Goal: Check status

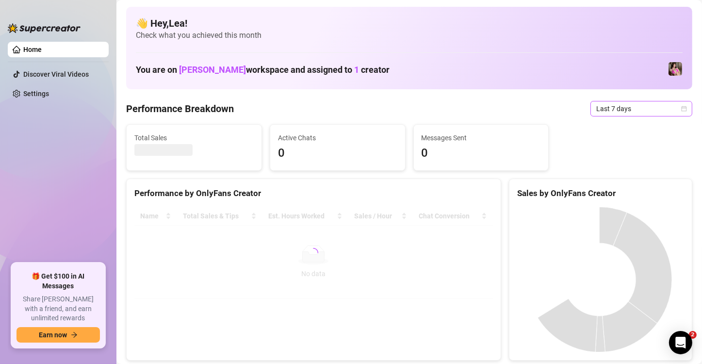
click at [681, 108] on div "Last 7 days" at bounding box center [642, 109] width 102 height 16
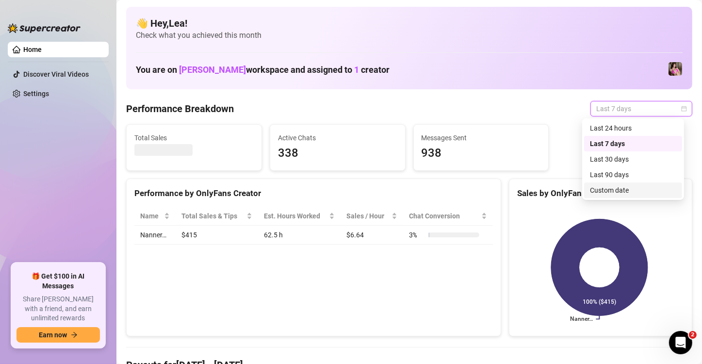
click at [633, 187] on div "Custom date" at bounding box center [633, 190] width 86 height 11
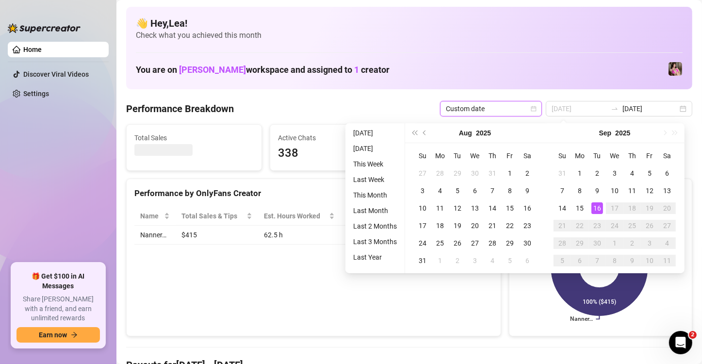
type input "[DATE]"
click at [597, 209] on div "16" at bounding box center [598, 208] width 12 height 12
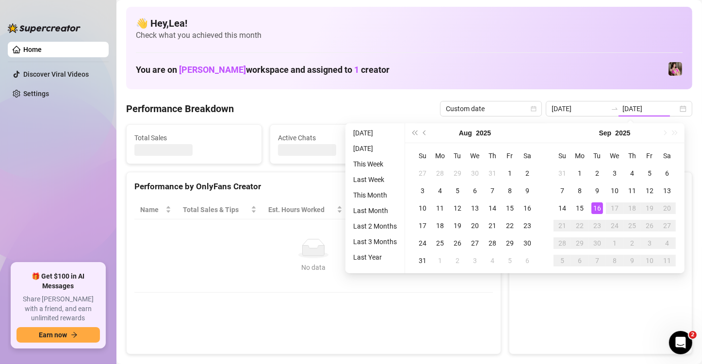
type input "[DATE]"
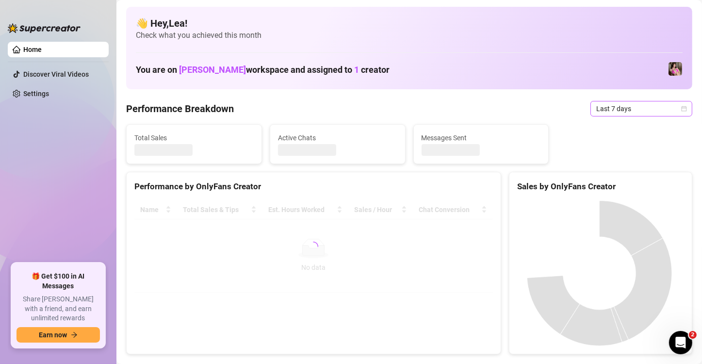
click at [681, 111] on icon "calendar" at bounding box center [684, 109] width 6 height 6
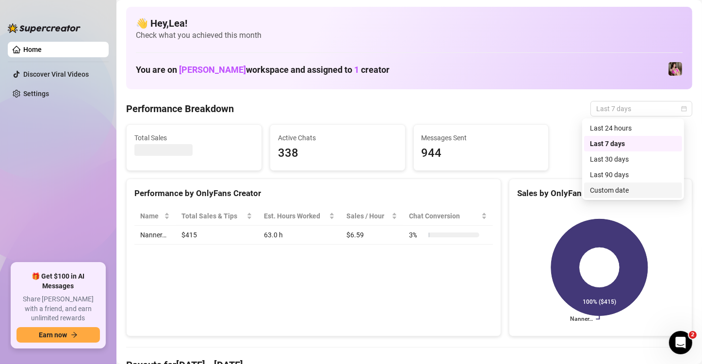
click at [629, 191] on div "Custom date" at bounding box center [633, 190] width 86 height 11
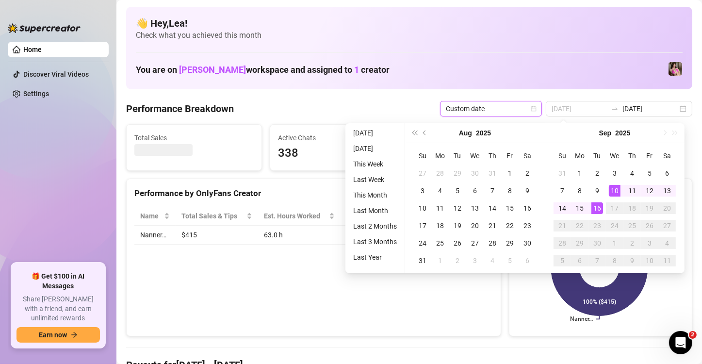
type input "[DATE]"
click at [600, 207] on div "16" at bounding box center [598, 208] width 12 height 12
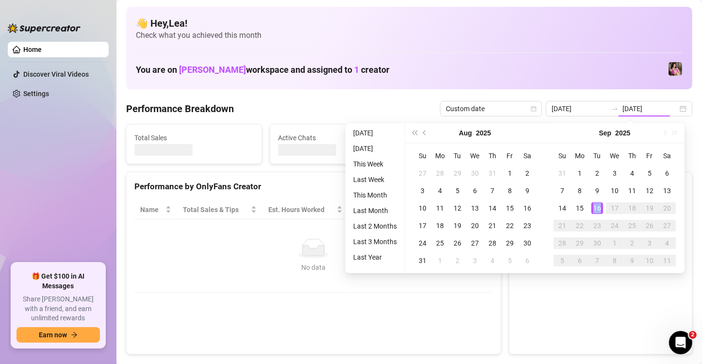
type input "[DATE]"
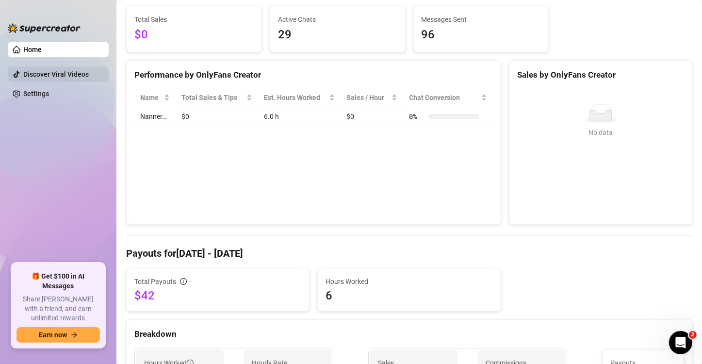
scroll to position [97, 0]
